Goal: Task Accomplishment & Management: Use online tool/utility

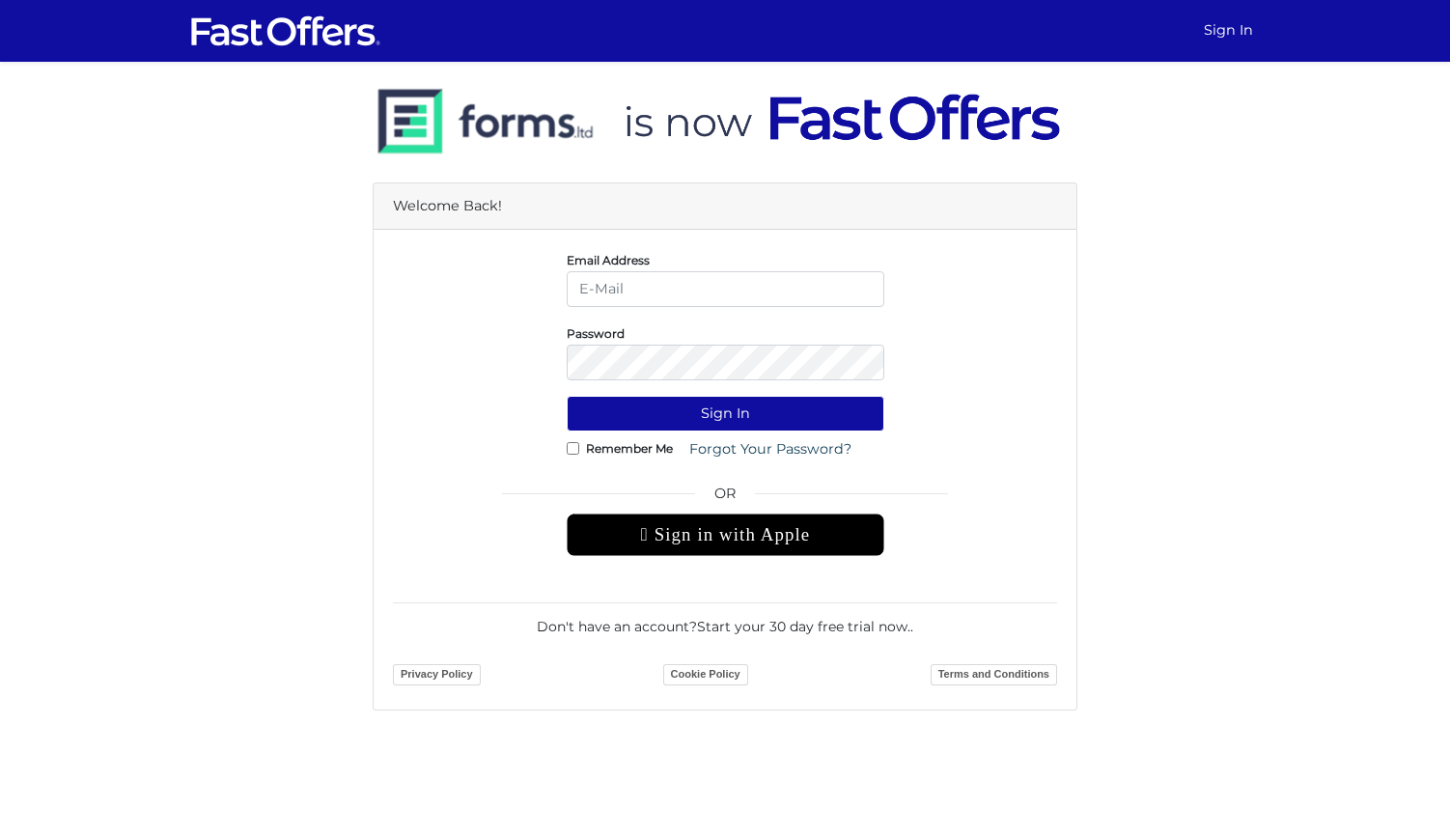
click at [807, 286] on input "email" at bounding box center [726, 289] width 318 height 36
type input "[PERSON_NAME][EMAIL_ADDRESS][DOMAIN_NAME]"
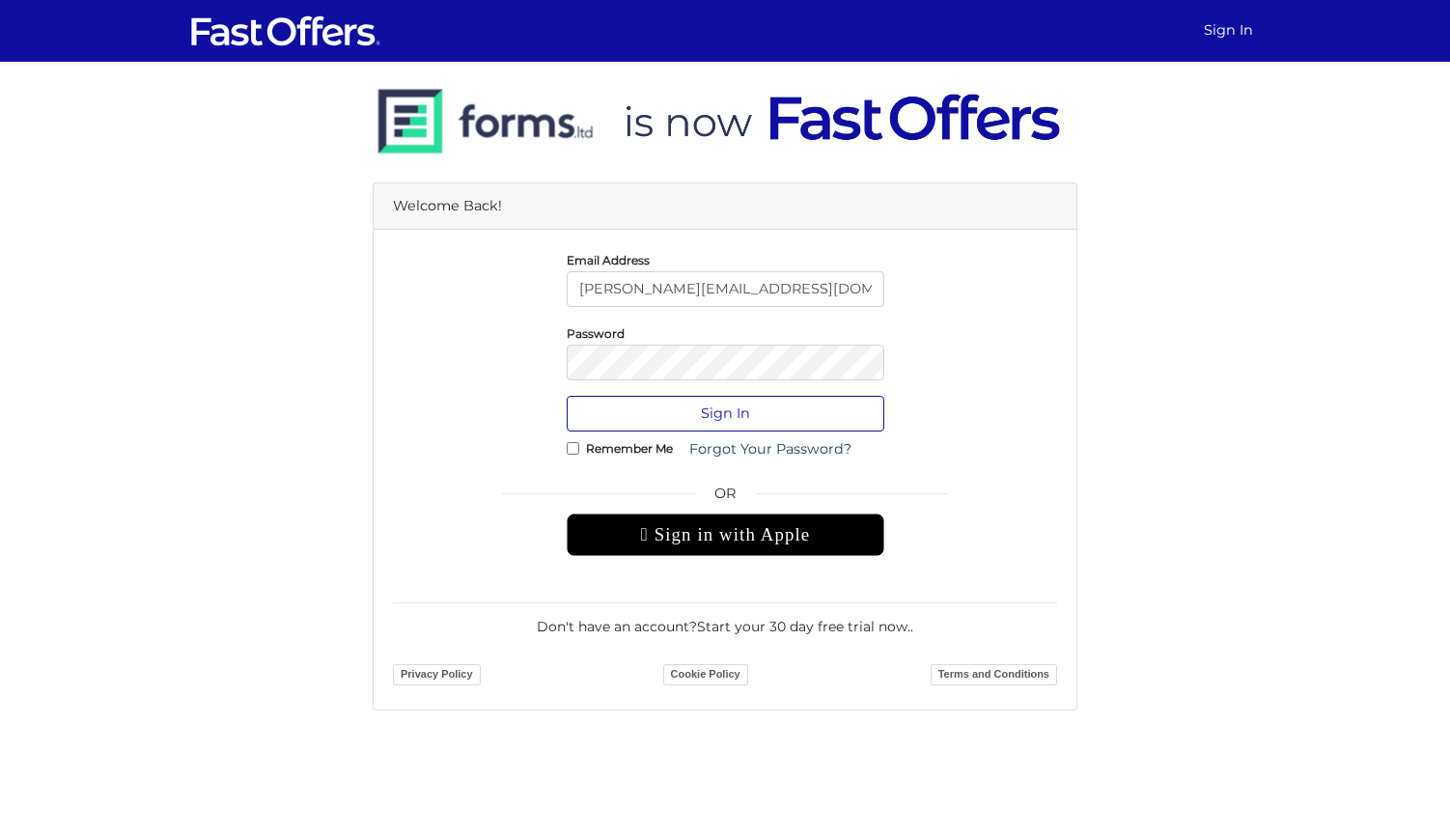
click at [750, 416] on button "Sign In" at bounding box center [726, 414] width 318 height 36
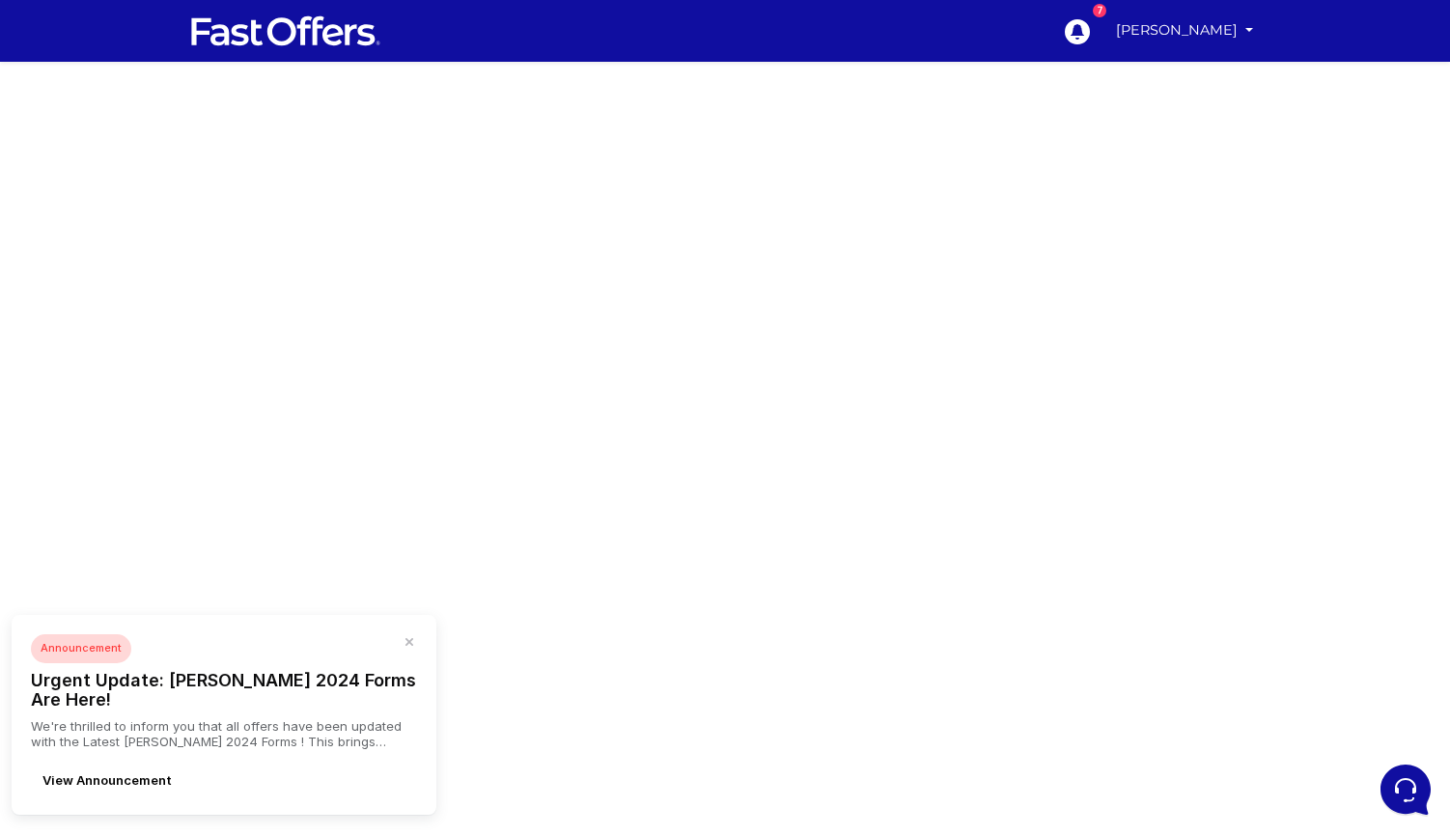
click at [410, 646] on icon "button" at bounding box center [409, 642] width 8 height 8
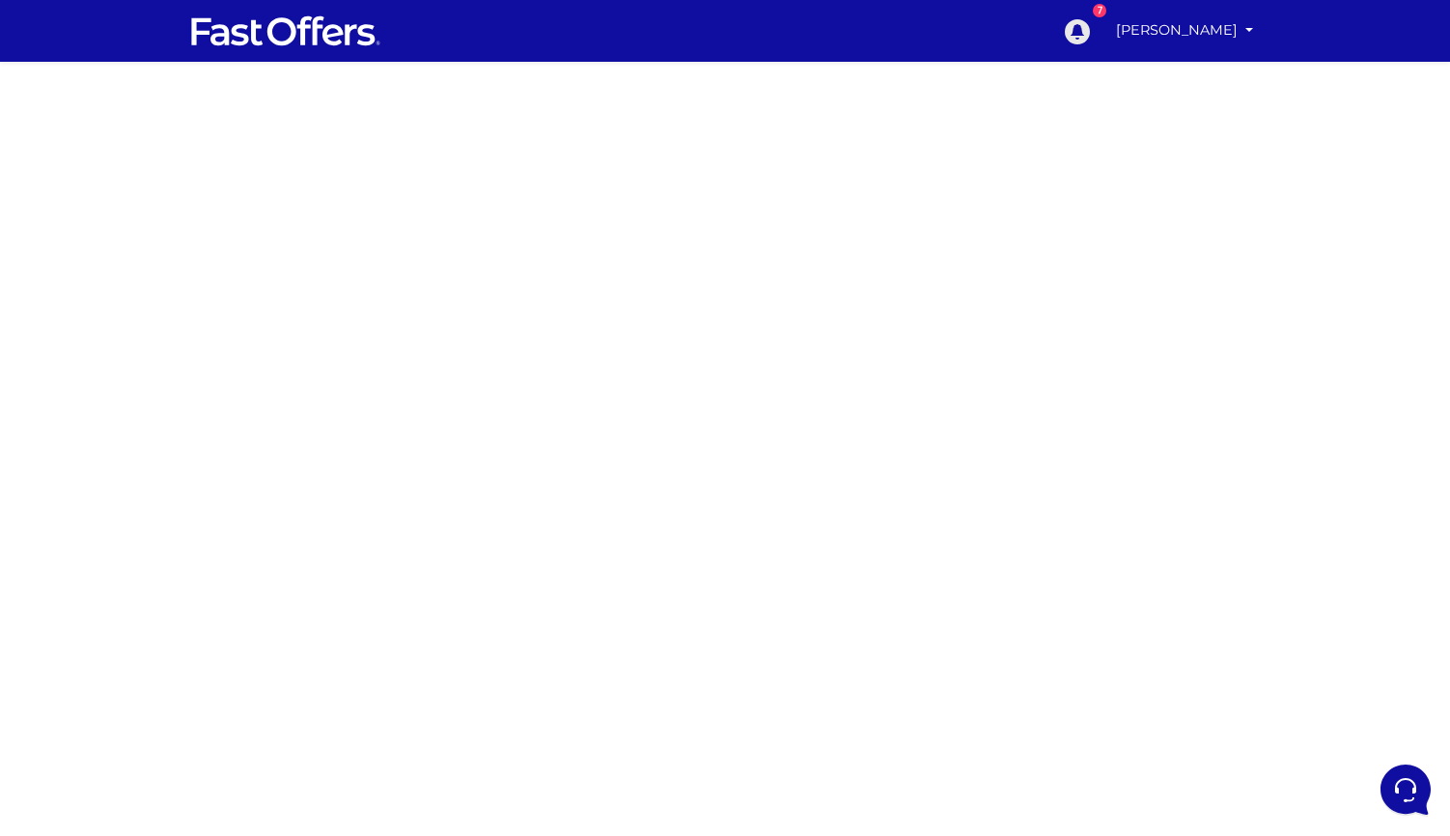
click at [1090, 38] on icon at bounding box center [1077, 31] width 25 height 25
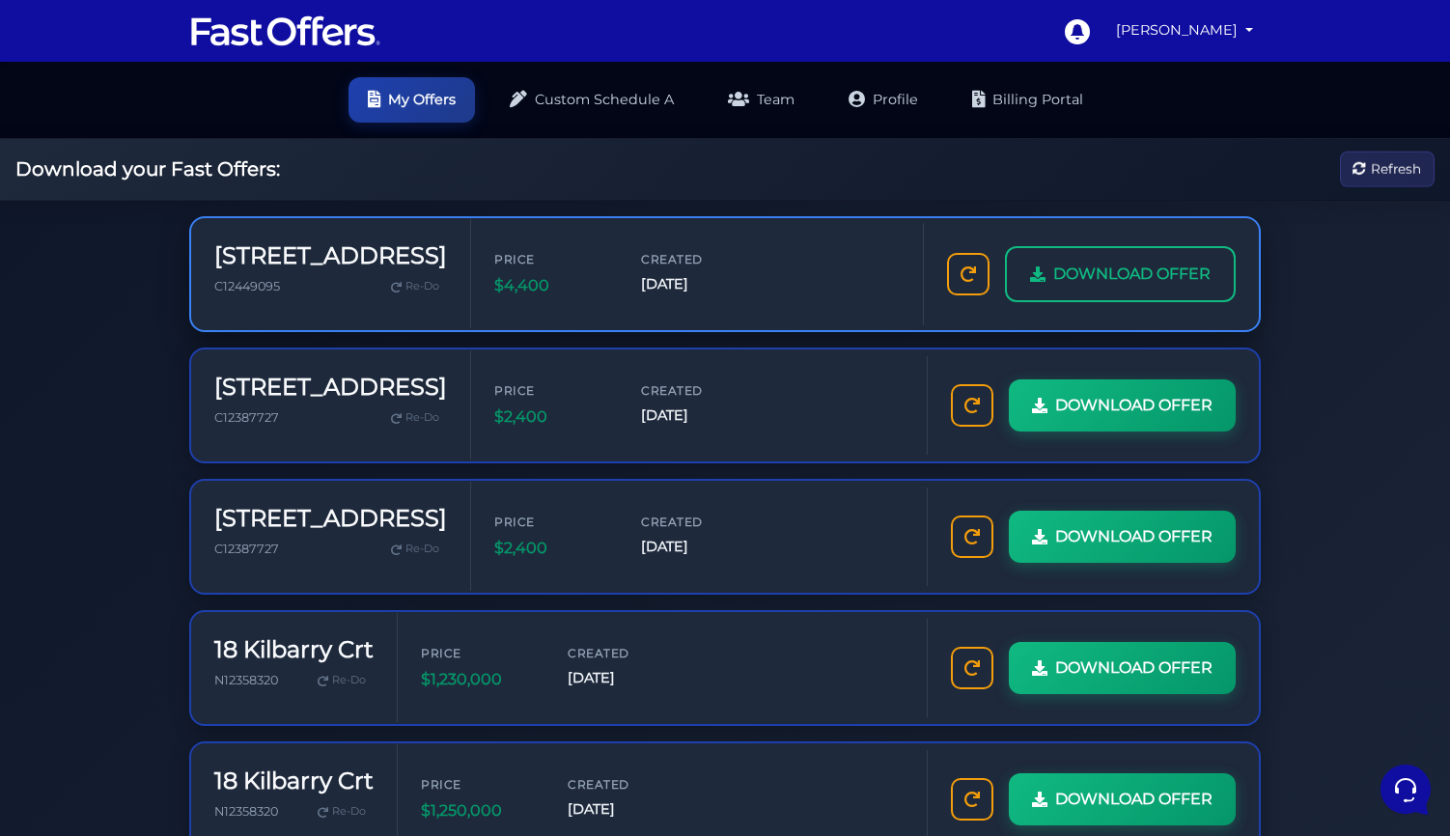
click at [1067, 269] on span "DOWNLOAD OFFER" at bounding box center [1131, 274] width 157 height 25
